Goal: Task Accomplishment & Management: Manage account settings

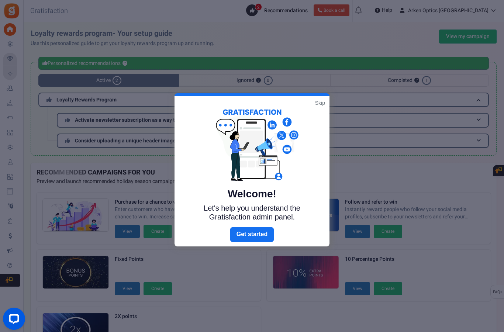
click at [319, 106] on link "Skip" at bounding box center [320, 102] width 10 height 7
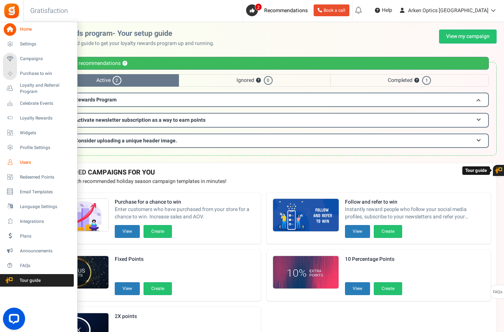
click at [13, 161] on icon at bounding box center [10, 162] width 13 height 13
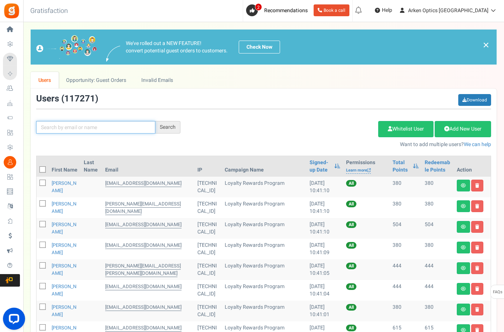
click at [127, 121] on input "text" at bounding box center [95, 127] width 119 height 13
click at [121, 126] on input "text" at bounding box center [95, 127] width 119 height 13
paste input "[EMAIL_ADDRESS][DOMAIN_NAME]"
type input "[EMAIL_ADDRESS][DOMAIN_NAME]"
click at [172, 124] on div "Search" at bounding box center [167, 127] width 25 height 13
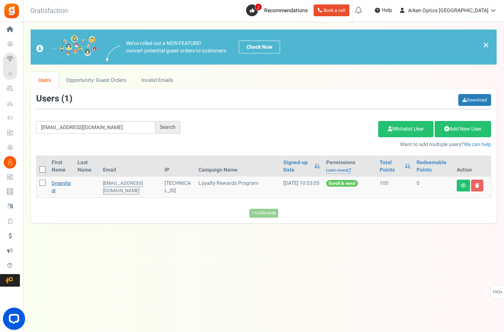
click at [65, 186] on link "dmarshpdr" at bounding box center [61, 187] width 19 height 14
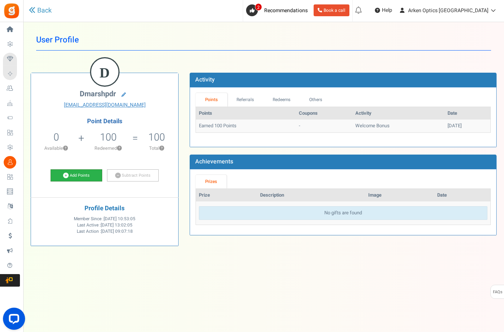
click at [69, 175] on link "Add Points" at bounding box center [77, 175] width 52 height 13
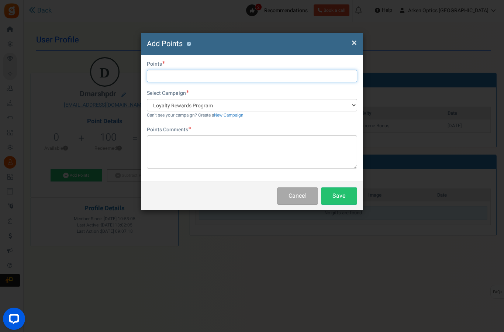
click at [264, 76] on input "text" at bounding box center [252, 76] width 210 height 13
type input "300"
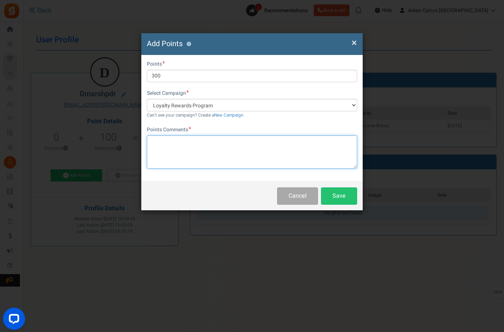
click at [244, 149] on textarea at bounding box center [252, 151] width 210 height 33
type textarea "s"
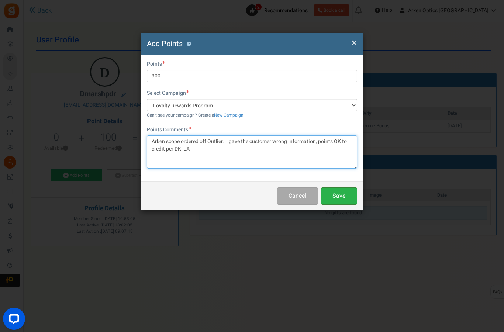
type textarea "Arken scope ordered off Outlier. I gave the customer wrong information, points …"
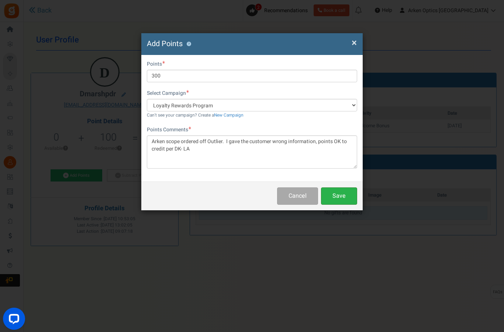
click at [342, 199] on button "Save" at bounding box center [339, 195] width 36 height 17
